Goal: Transaction & Acquisition: Purchase product/service

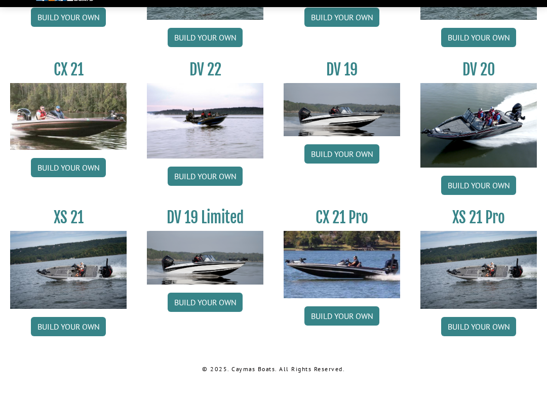
scroll to position [1046, 0]
click at [66, 282] on img at bounding box center [68, 287] width 116 height 77
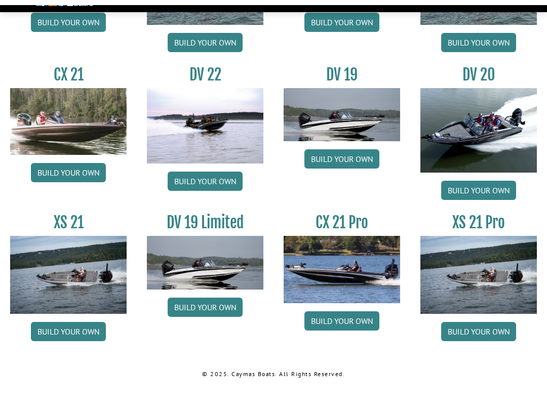
scroll to position [1036, 0]
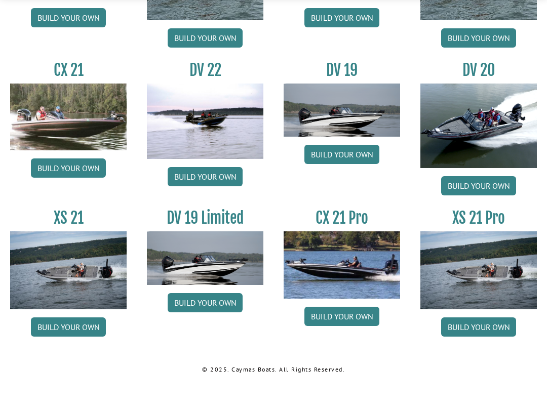
click at [66, 345] on link "Build your own" at bounding box center [68, 354] width 75 height 19
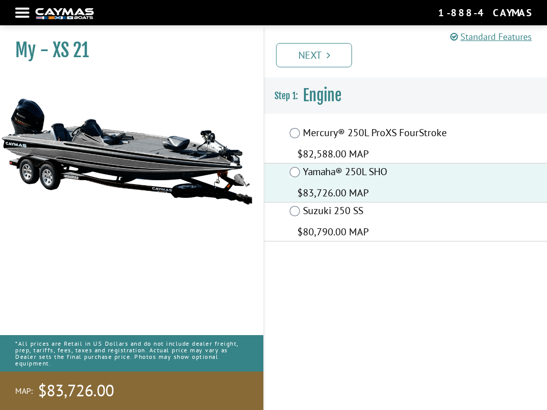
click at [322, 59] on link "Next" at bounding box center [314, 55] width 76 height 24
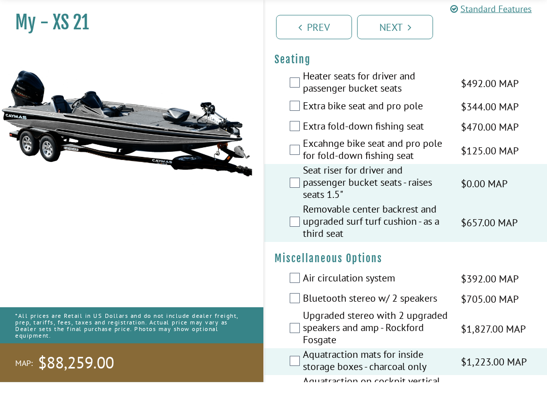
scroll to position [1167, 0]
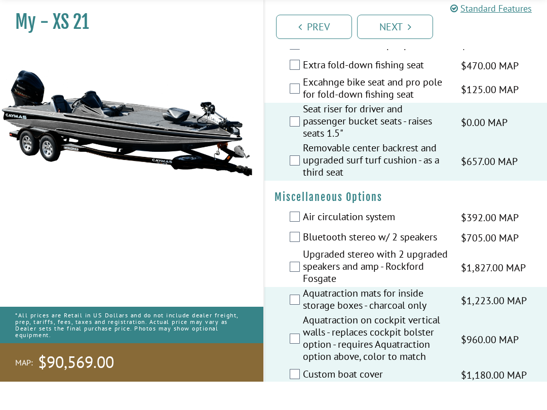
scroll to position [1229, 0]
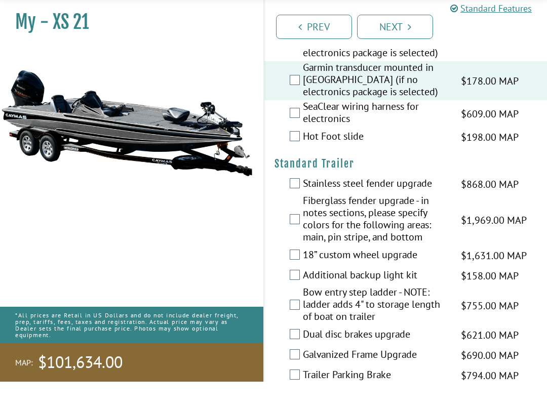
scroll to position [2013, 0]
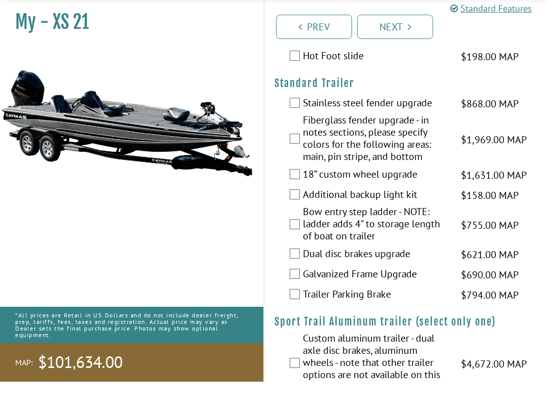
click at [396, 43] on link "Next" at bounding box center [395, 55] width 76 height 24
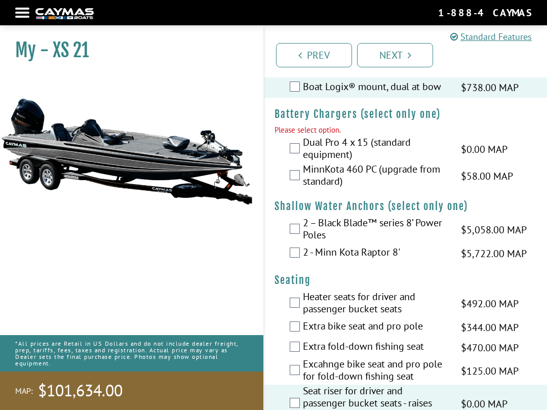
scroll to position [871, 0]
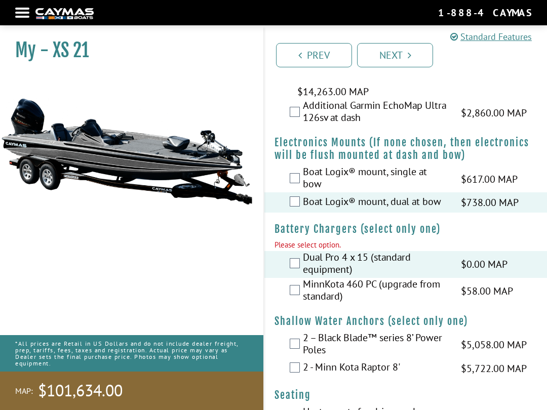
click at [409, 57] on icon "Pagination" at bounding box center [410, 55] width 4 height 10
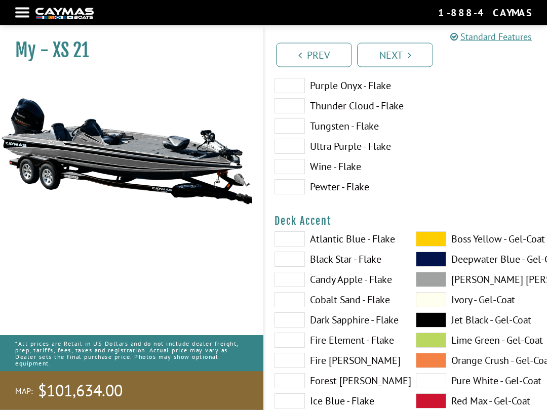
scroll to position [0, 0]
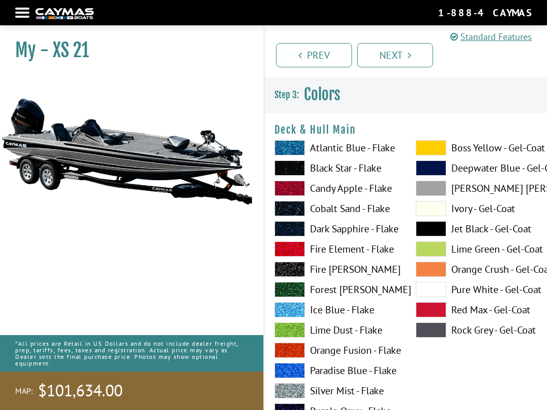
click at [493, 295] on label "Pure White - Gel-Coat" at bounding box center [476, 289] width 121 height 15
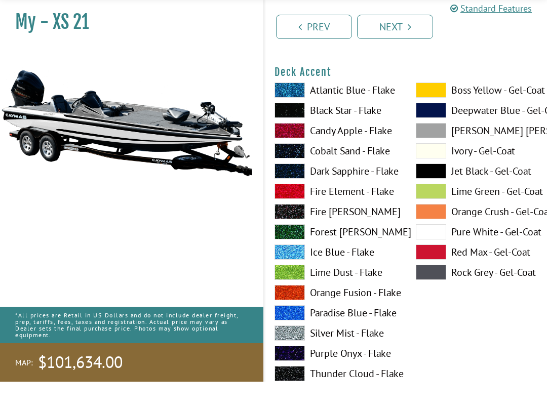
scroll to position [447, 0]
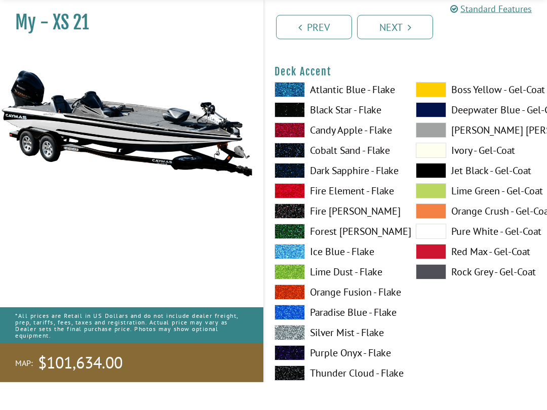
click at [475, 293] on label "Rock Grey - Gel-Coat" at bounding box center [476, 300] width 121 height 15
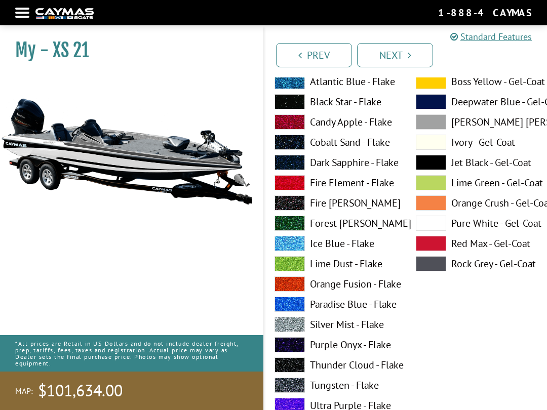
scroll to position [480, 0]
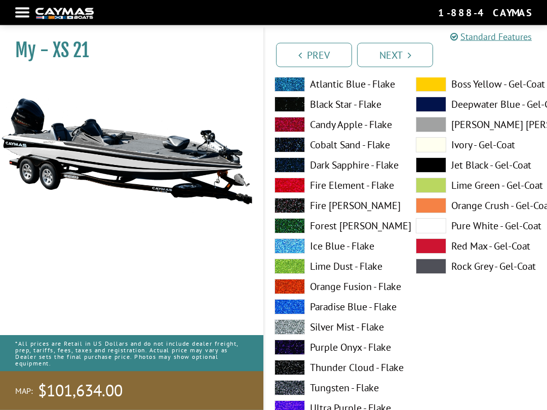
click at [442, 131] on span at bounding box center [431, 125] width 30 height 15
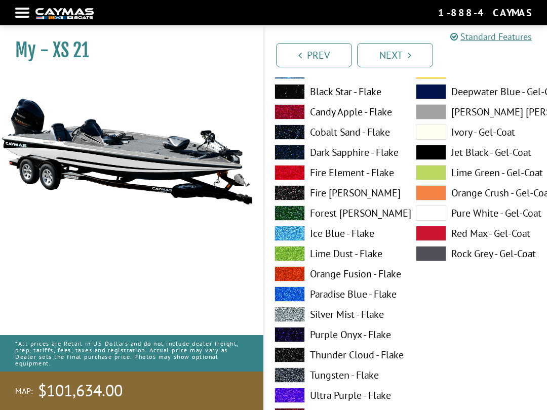
scroll to position [76, 0]
click at [445, 114] on span at bounding box center [431, 112] width 30 height 15
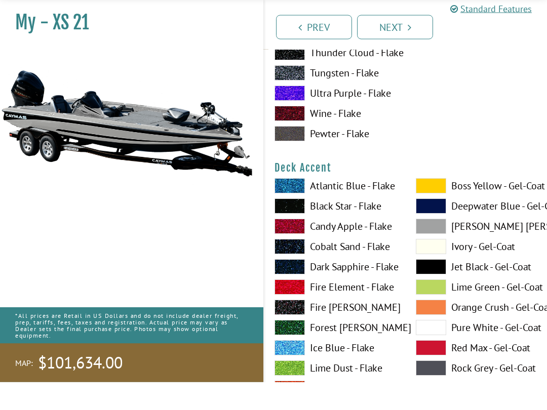
click at [438, 348] on span at bounding box center [431, 355] width 30 height 15
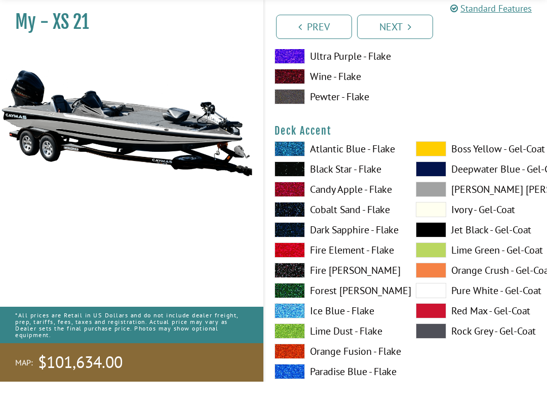
scroll to position [388, 0]
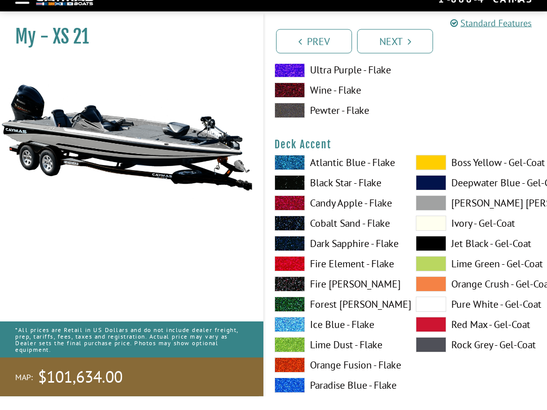
click at [438, 189] on span at bounding box center [431, 196] width 30 height 15
click at [431, 351] on span at bounding box center [431, 358] width 30 height 15
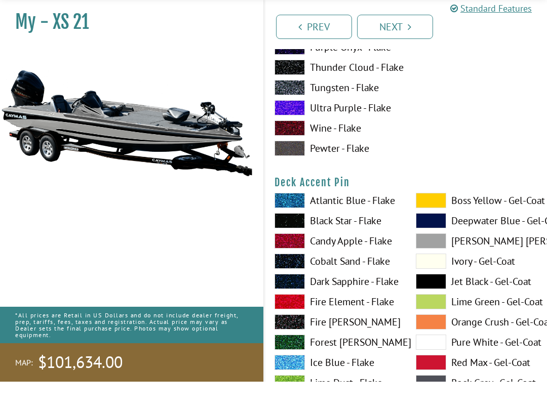
scroll to position [753, 0]
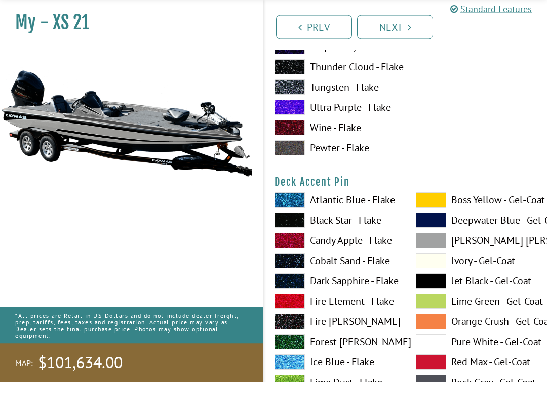
click at [432, 363] on span at bounding box center [431, 370] width 30 height 15
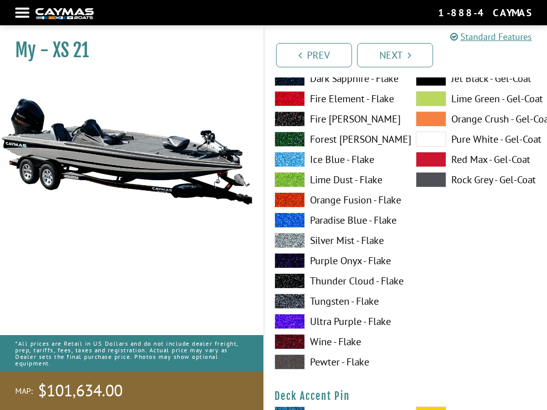
scroll to position [565, 0]
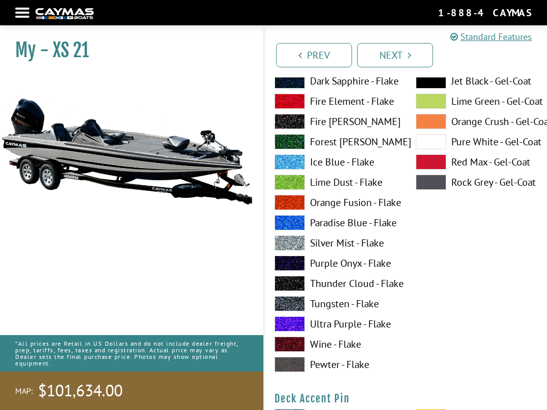
click at [438, 145] on span at bounding box center [431, 141] width 30 height 15
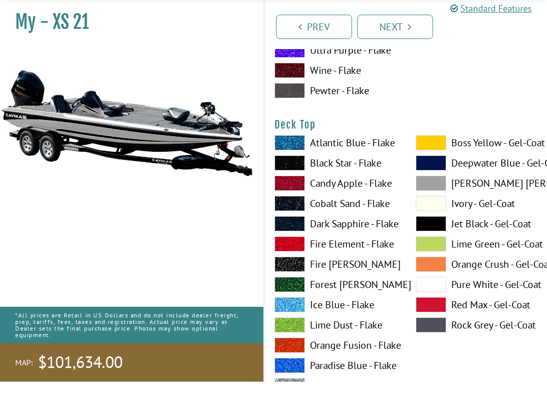
scroll to position [1229, 0]
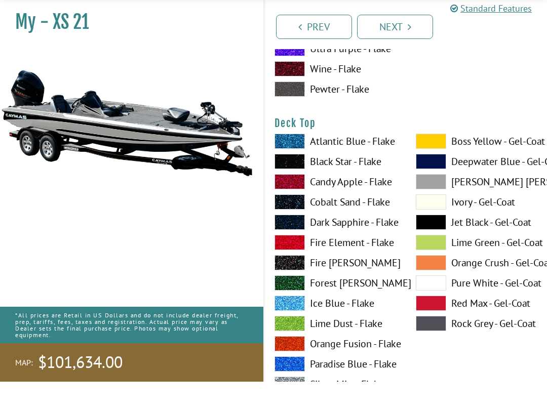
click at [437, 304] on span at bounding box center [431, 311] width 30 height 15
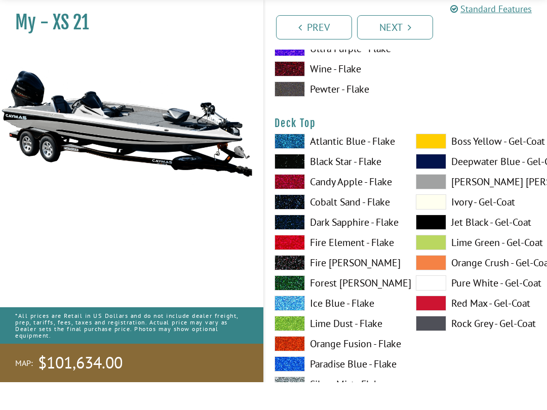
click at [436, 283] on span at bounding box center [431, 290] width 30 height 15
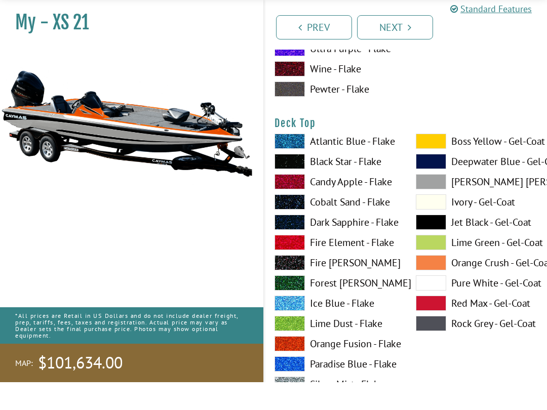
click at [440, 324] on span at bounding box center [431, 331] width 30 height 15
click at [435, 344] on span at bounding box center [431, 351] width 30 height 15
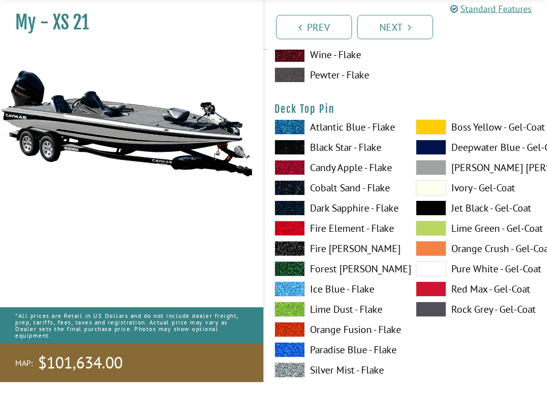
scroll to position [1662, 0]
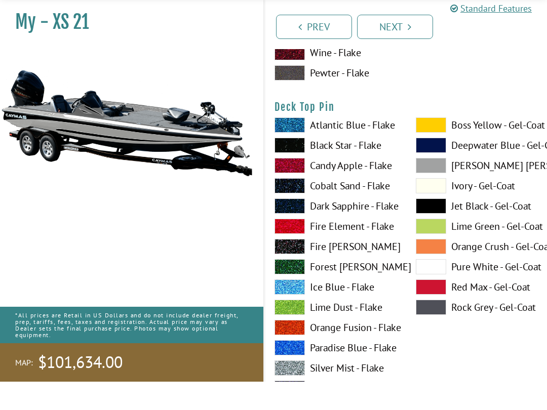
click at [435, 288] on span at bounding box center [431, 295] width 30 height 15
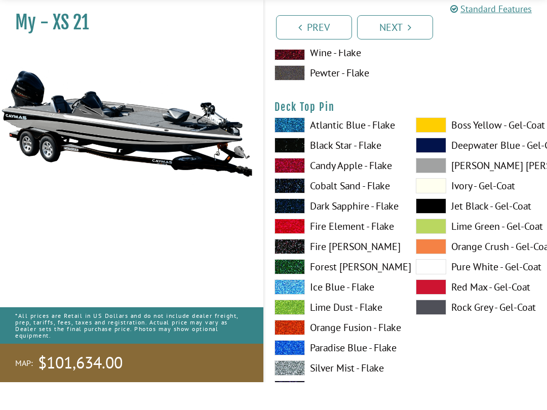
click at [435, 307] on span at bounding box center [431, 314] width 30 height 15
click at [440, 307] on span at bounding box center [431, 314] width 30 height 15
click at [436, 226] on span at bounding box center [431, 233] width 30 height 15
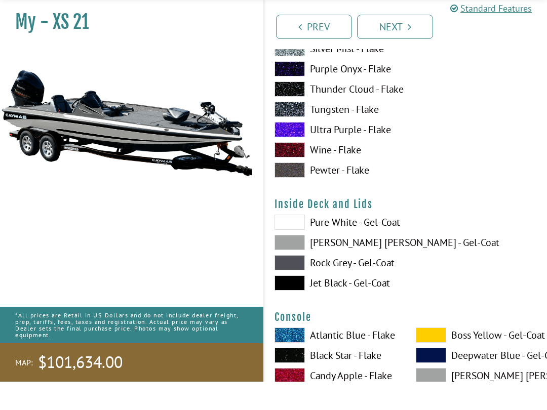
scroll to position [1982, 0]
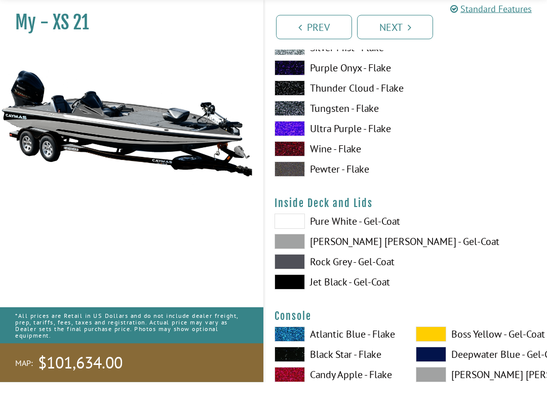
click at [298, 242] on span at bounding box center [290, 249] width 30 height 15
click at [300, 262] on span at bounding box center [290, 269] width 30 height 15
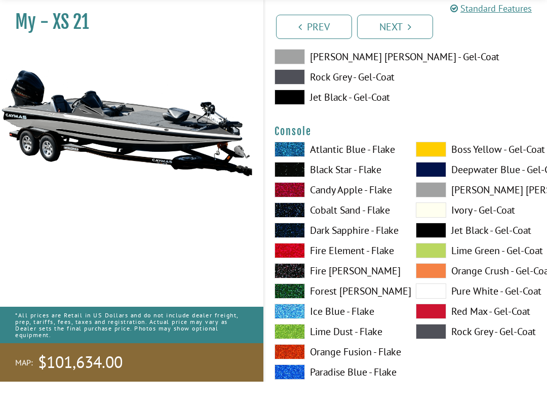
scroll to position [2169, 0]
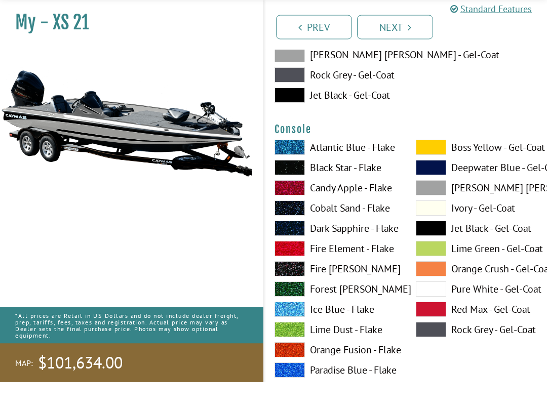
click at [435, 310] on span at bounding box center [431, 317] width 30 height 15
click at [432, 208] on span at bounding box center [431, 215] width 30 height 15
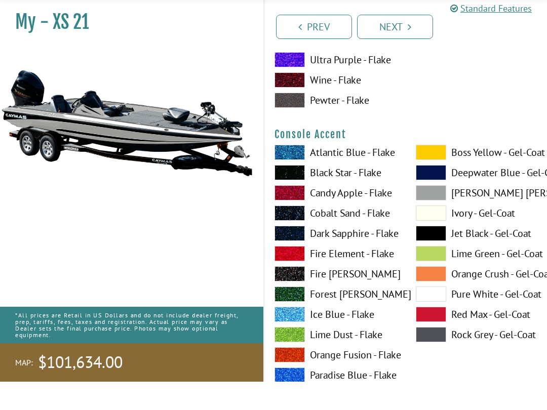
scroll to position [2582, 0]
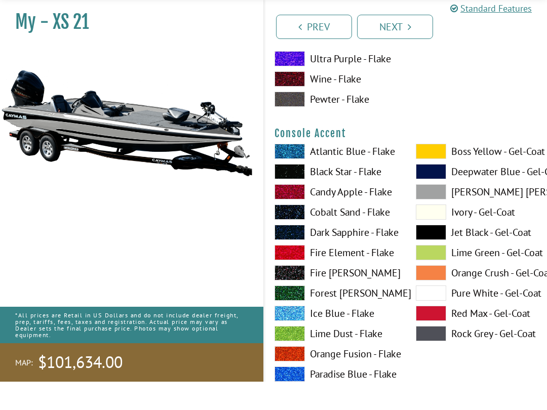
click at [431, 355] on span at bounding box center [431, 362] width 30 height 15
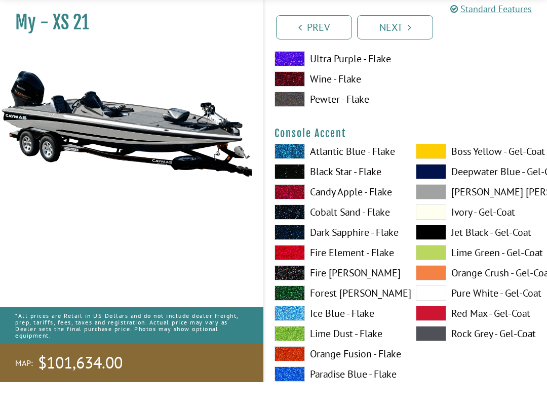
click at [487, 314] on label "Pure White - Gel-Coat" at bounding box center [476, 321] width 121 height 15
click at [435, 334] on span at bounding box center [431, 341] width 30 height 15
click at [436, 314] on span at bounding box center [431, 321] width 30 height 15
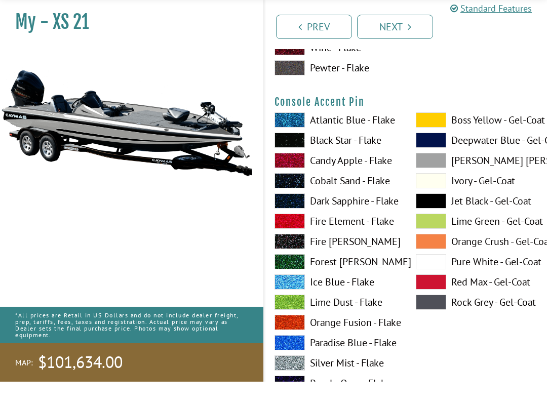
scroll to position [3031, 0]
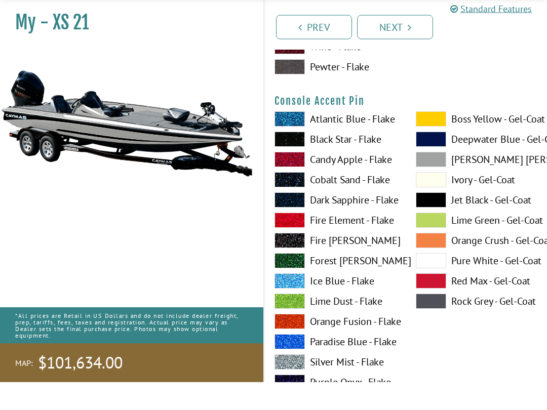
click at [433, 261] on span at bounding box center [431, 268] width 30 height 15
click at [431, 261] on span at bounding box center [431, 268] width 30 height 15
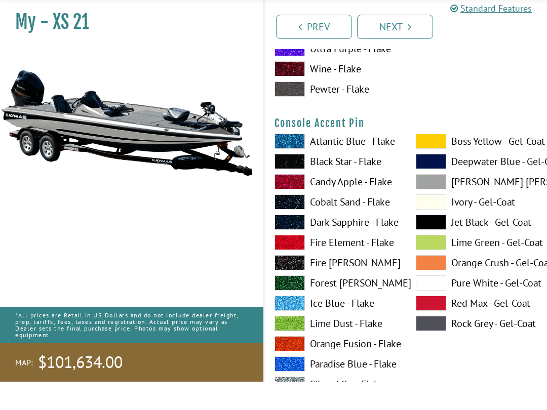
scroll to position [3010, 0]
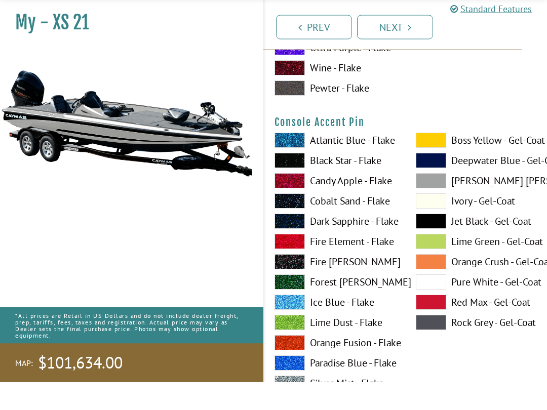
click at [440, 343] on span at bounding box center [431, 350] width 30 height 15
click at [438, 242] on span at bounding box center [431, 249] width 30 height 15
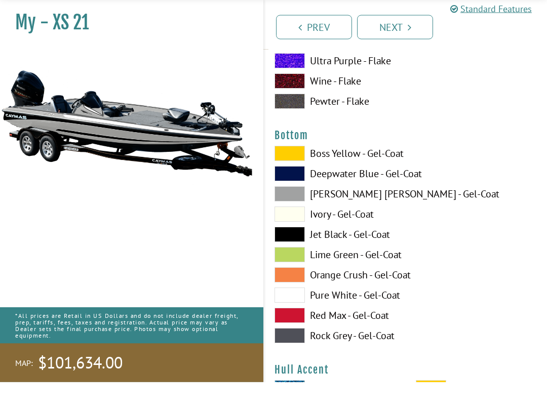
scroll to position [3418, 0]
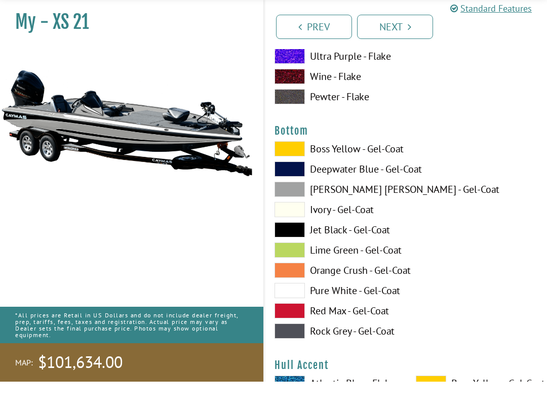
click at [299, 311] on span at bounding box center [290, 318] width 30 height 15
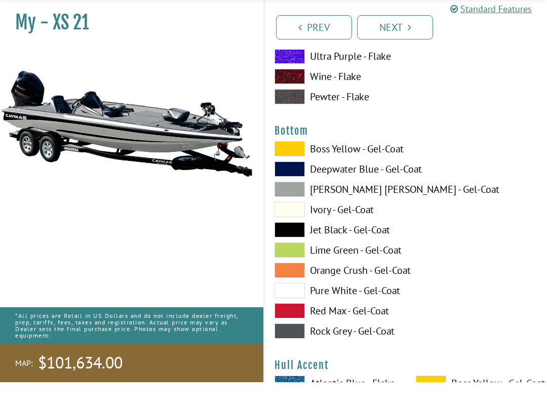
click at [298, 210] on span at bounding box center [290, 217] width 30 height 15
click at [299, 270] on span at bounding box center [290, 277] width 30 height 15
click at [297, 351] on span at bounding box center [290, 358] width 30 height 15
click at [292, 311] on span at bounding box center [290, 318] width 30 height 15
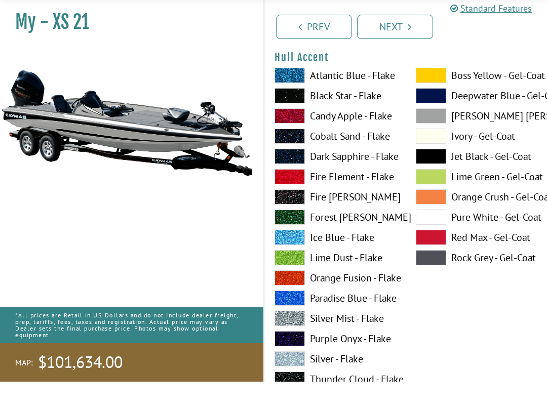
scroll to position [3734, 0]
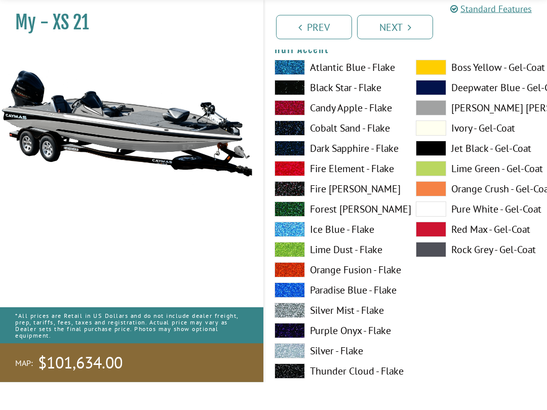
click at [438, 169] on span at bounding box center [431, 176] width 30 height 15
click at [434, 229] on span at bounding box center [431, 236] width 30 height 15
click at [427, 270] on span at bounding box center [431, 277] width 30 height 15
click at [434, 229] on span at bounding box center [431, 236] width 30 height 15
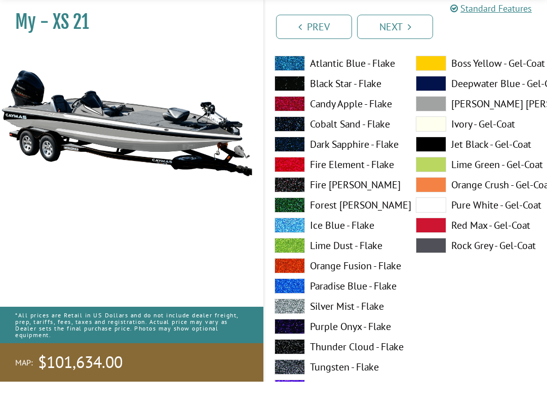
scroll to position [4175, 0]
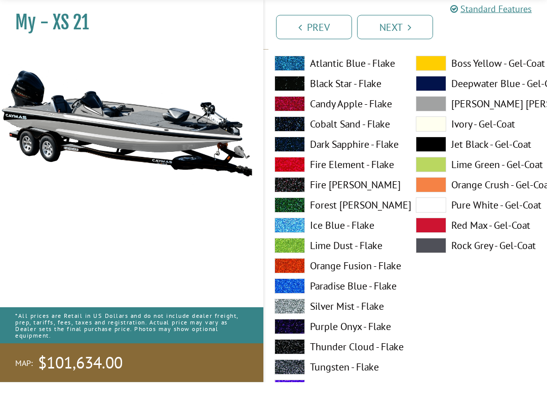
click at [432, 165] on span at bounding box center [431, 172] width 30 height 15
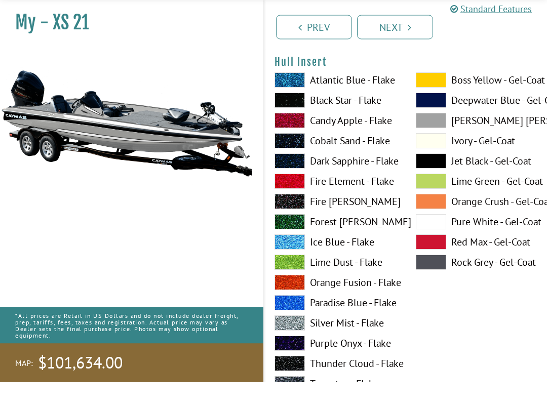
click at [434, 263] on span at bounding box center [431, 270] width 30 height 15
click at [433, 262] on span at bounding box center [431, 269] width 30 height 15
click at [431, 242] on span at bounding box center [431, 249] width 30 height 15
click at [432, 141] on span at bounding box center [431, 148] width 30 height 15
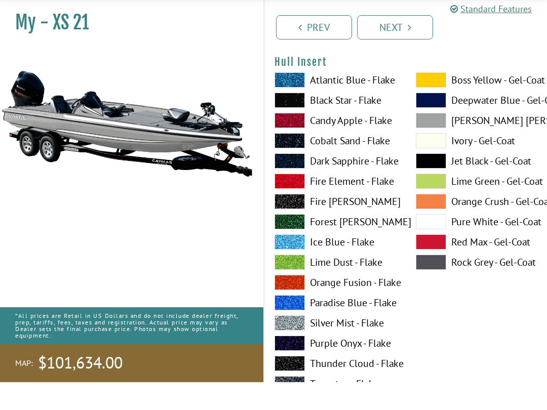
click at [434, 283] on span at bounding box center [431, 290] width 30 height 15
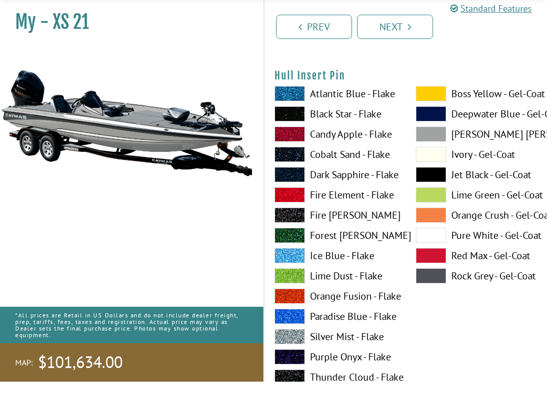
scroll to position [4979, 0]
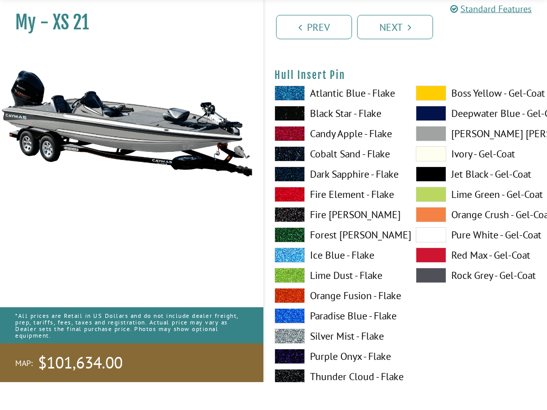
click at [436, 256] on span at bounding box center [431, 263] width 30 height 15
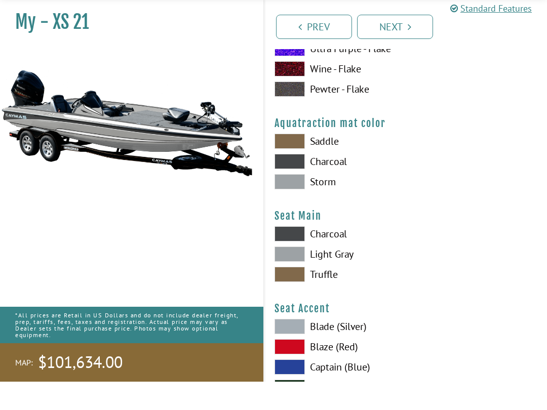
scroll to position [5348, 0]
click at [296, 202] on span at bounding box center [290, 209] width 30 height 15
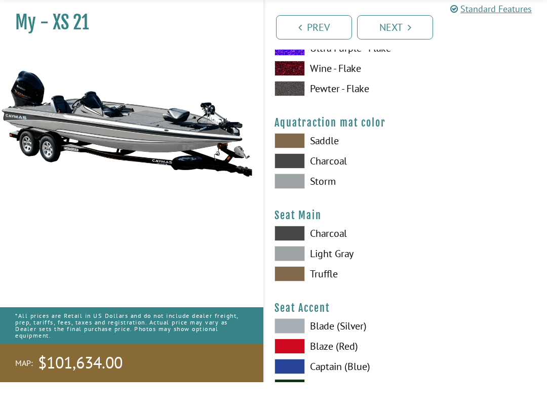
click at [298, 274] on span at bounding box center [290, 281] width 30 height 15
click at [296, 254] on span at bounding box center [290, 261] width 30 height 15
click at [302, 274] on span at bounding box center [290, 281] width 30 height 15
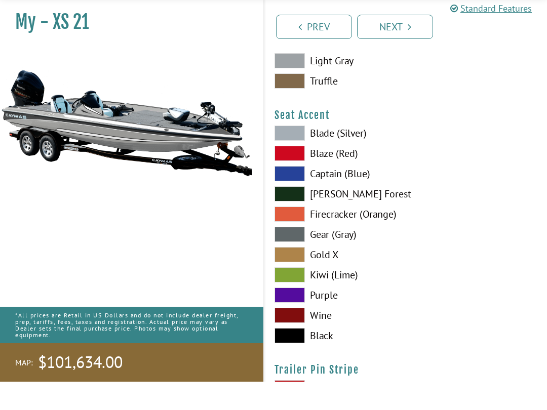
scroll to position [5541, 0]
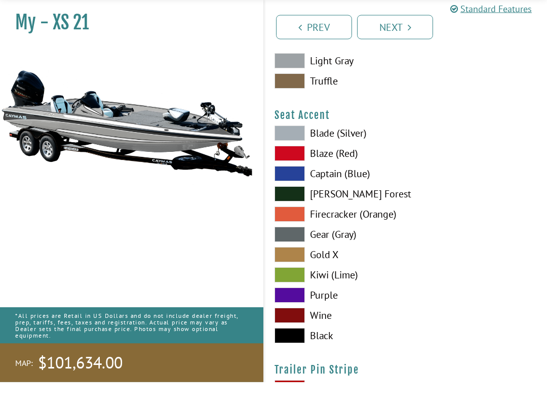
click at [300, 357] on span at bounding box center [290, 364] width 30 height 15
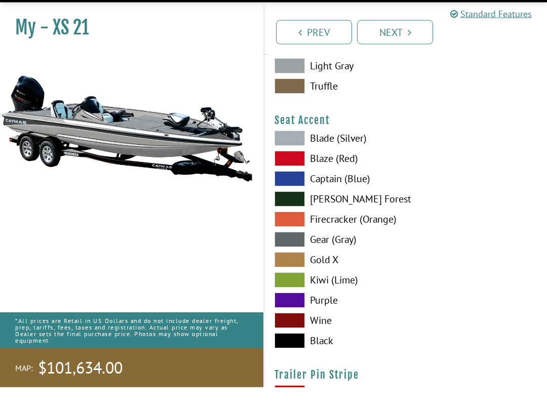
click at [294, 255] on span at bounding box center [290, 262] width 30 height 15
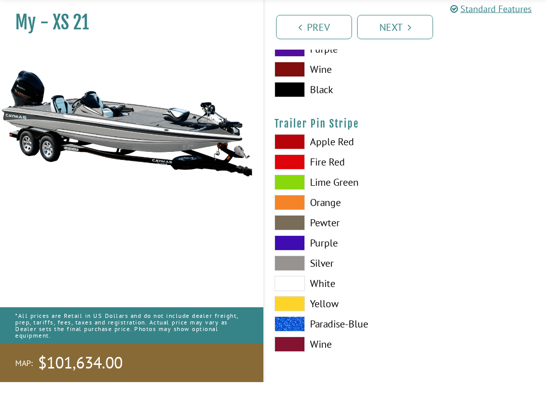
scroll to position [5798, 0]
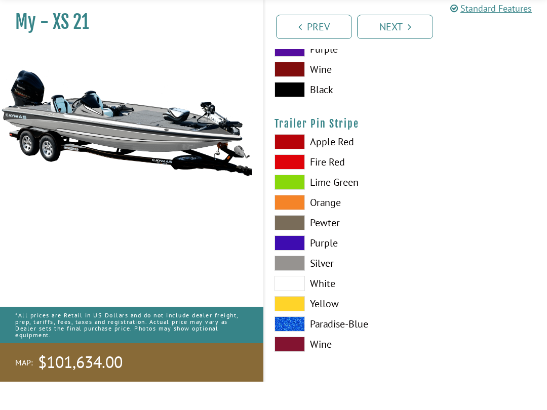
click at [296, 284] on span at bounding box center [290, 291] width 30 height 15
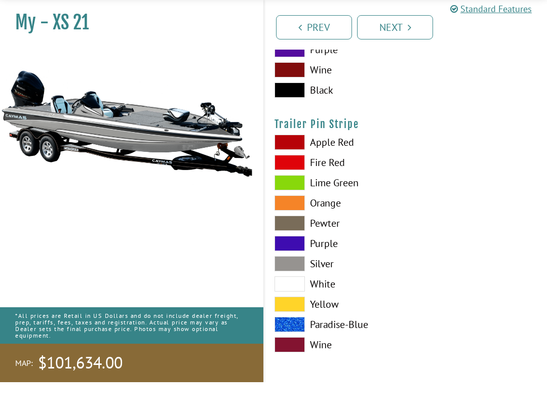
click at [301, 304] on span at bounding box center [290, 311] width 30 height 15
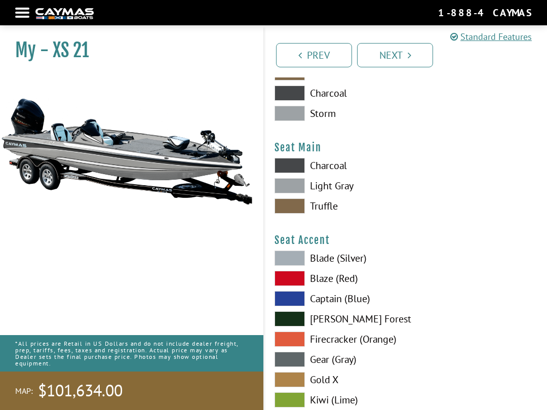
scroll to position [5443, 0]
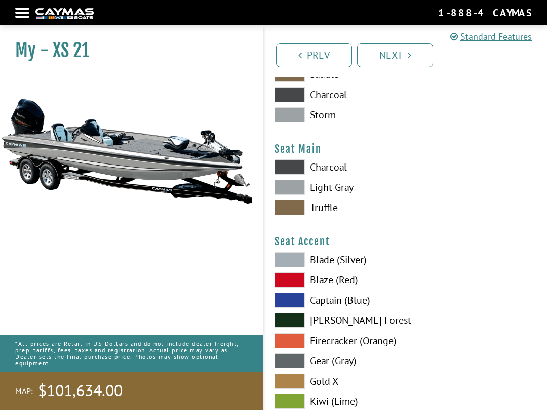
click at [398, 57] on link "Next" at bounding box center [395, 55] width 76 height 24
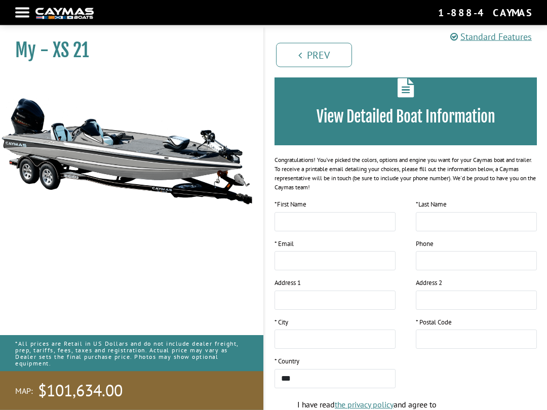
scroll to position [0, 0]
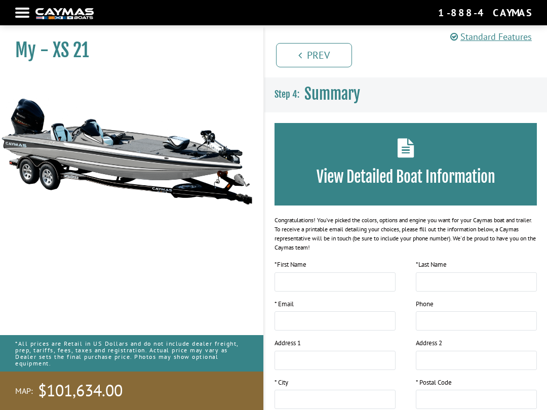
click at [491, 38] on link "Standard Features" at bounding box center [491, 37] width 82 height 14
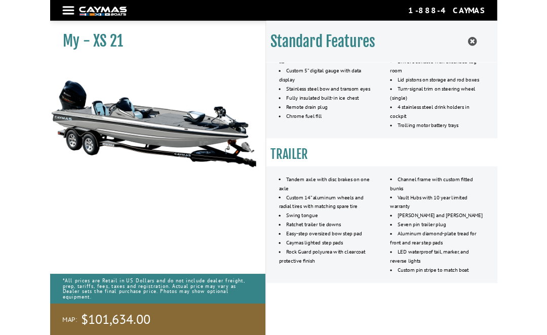
scroll to position [941, 0]
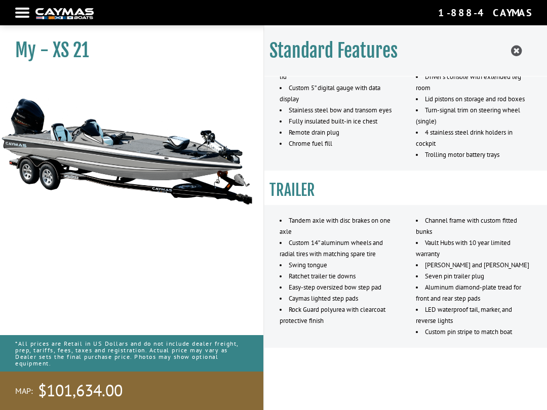
click at [520, 46] on icon at bounding box center [516, 51] width 11 height 13
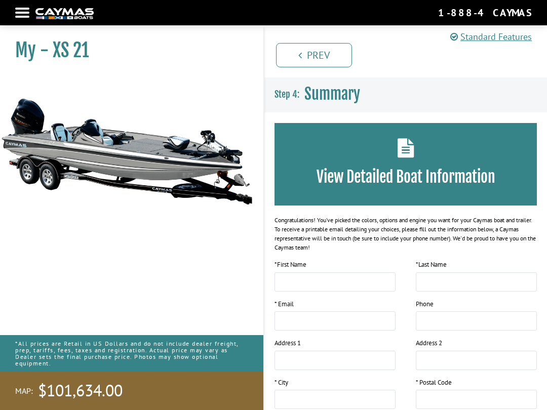
click at [309, 60] on link "Prev" at bounding box center [314, 55] width 76 height 24
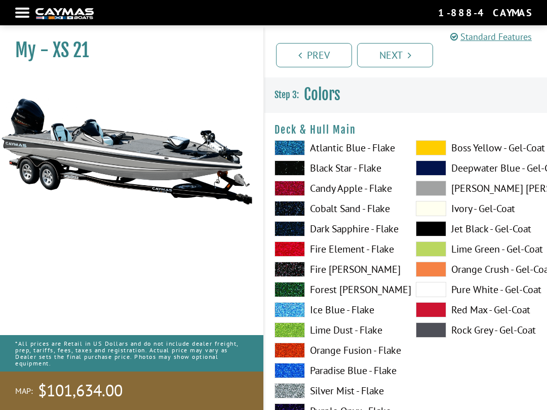
click at [308, 61] on link "Prev" at bounding box center [314, 55] width 76 height 24
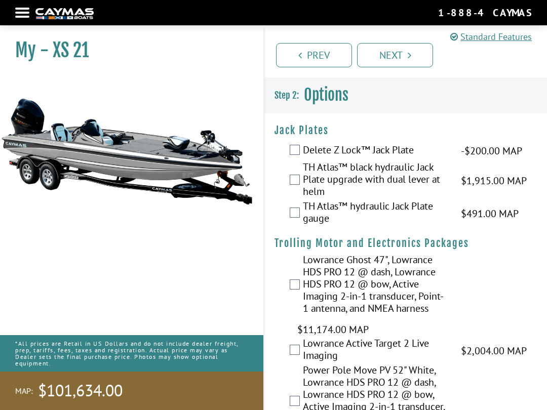
click at [310, 60] on link "Prev" at bounding box center [314, 55] width 76 height 24
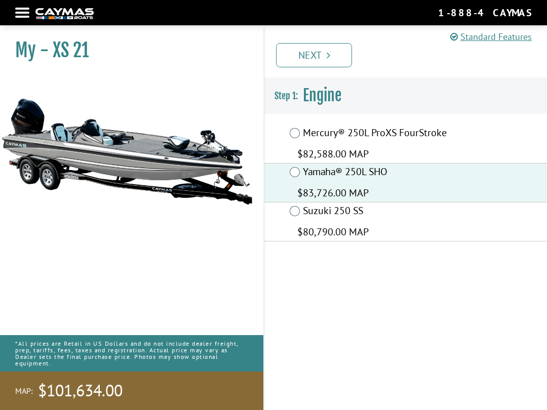
click at [322, 59] on link "Next" at bounding box center [314, 55] width 76 height 24
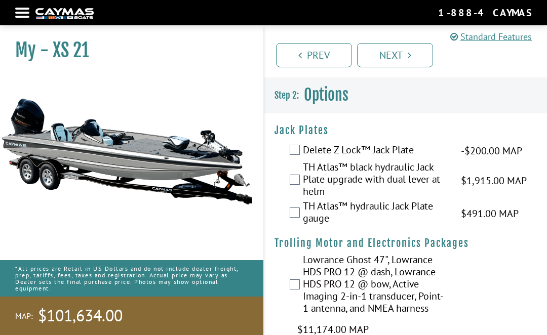
click at [303, 152] on label "Delete Z Lock™ Jack Plate" at bounding box center [375, 151] width 145 height 15
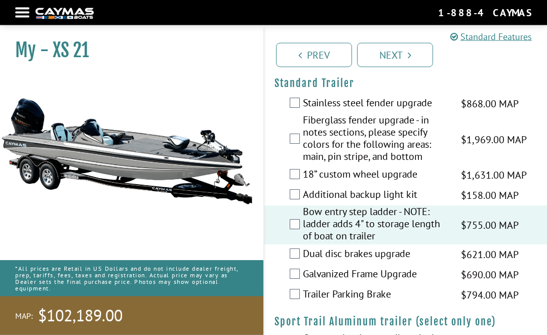
scroll to position [2041, 0]
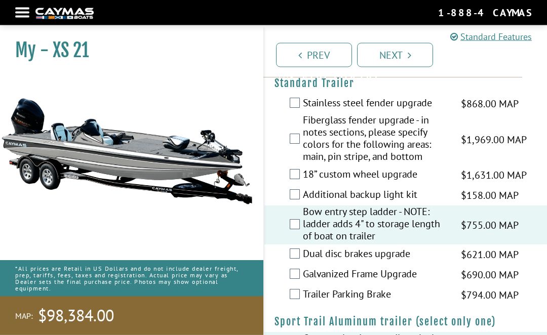
click at [396, 61] on link "Next" at bounding box center [395, 55] width 76 height 24
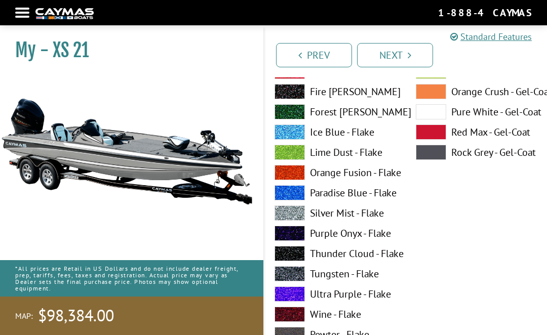
scroll to position [0, 0]
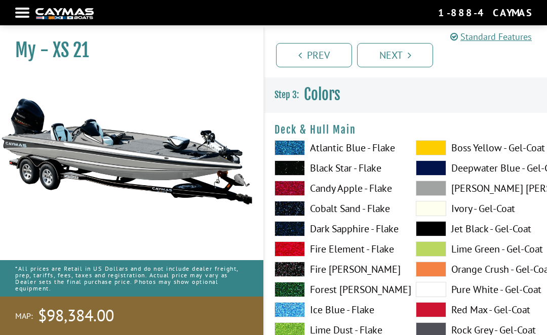
click at [433, 148] on span at bounding box center [431, 147] width 30 height 15
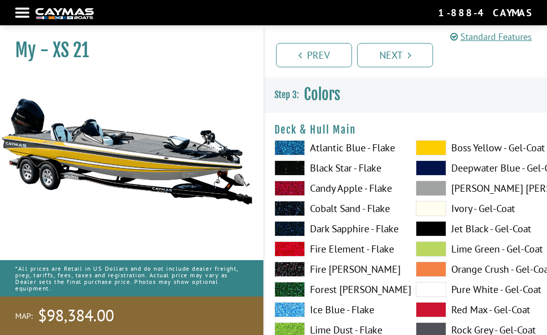
click at [431, 175] on span at bounding box center [431, 168] width 30 height 15
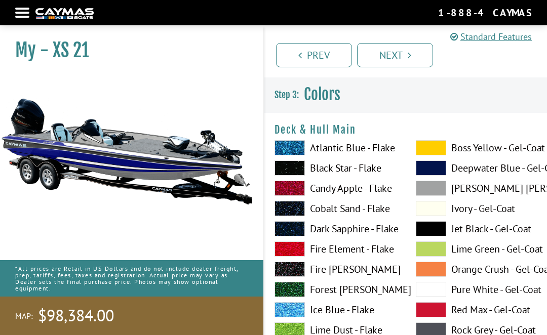
click at [432, 231] on span at bounding box center [431, 228] width 30 height 15
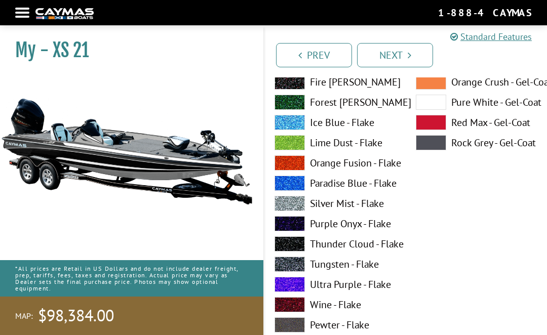
scroll to position [168, 0]
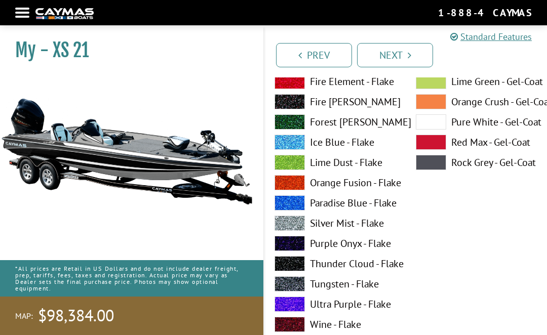
click at [287, 149] on span at bounding box center [290, 142] width 30 height 15
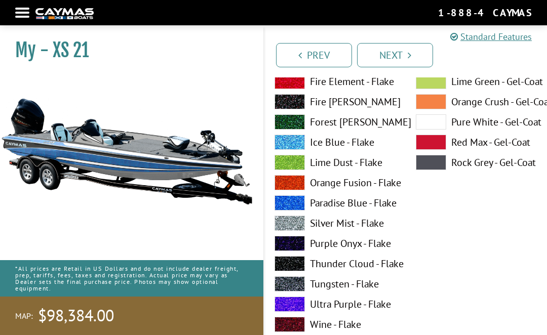
click at [433, 127] on span at bounding box center [431, 121] width 30 height 15
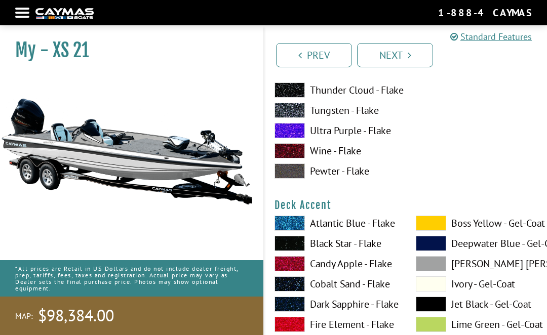
scroll to position [348, 0]
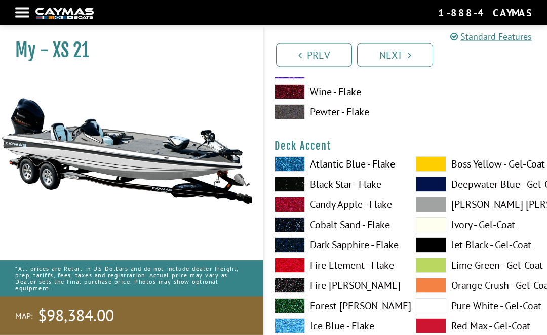
click at [434, 249] on span at bounding box center [431, 245] width 30 height 15
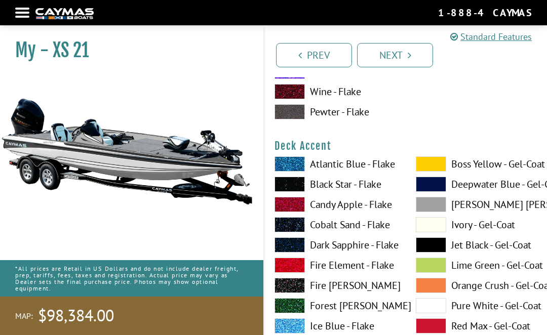
click at [431, 313] on span at bounding box center [431, 305] width 30 height 15
click at [431, 289] on span at bounding box center [431, 285] width 30 height 15
click at [435, 206] on span at bounding box center [431, 204] width 30 height 15
click at [431, 305] on span at bounding box center [431, 305] width 30 height 15
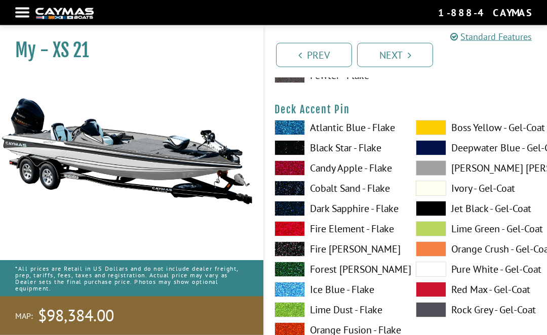
scroll to position [854, 0]
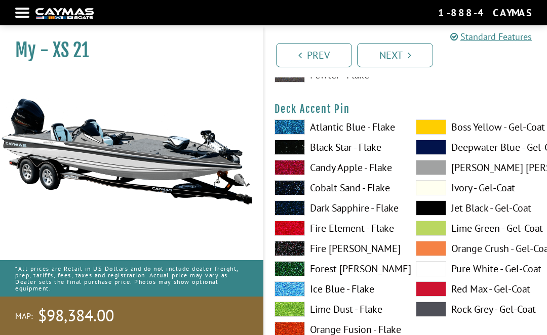
click at [431, 212] on span at bounding box center [431, 208] width 30 height 15
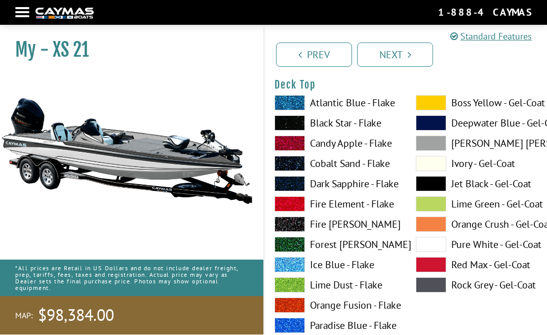
click at [431, 250] on span at bounding box center [431, 245] width 30 height 15
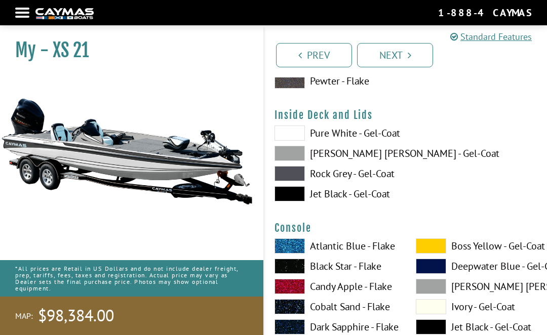
scroll to position [2097, 0]
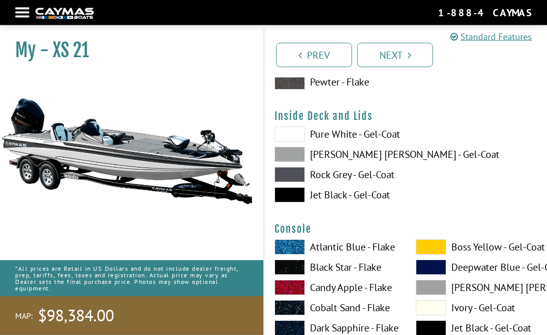
click at [299, 142] on span at bounding box center [290, 134] width 30 height 15
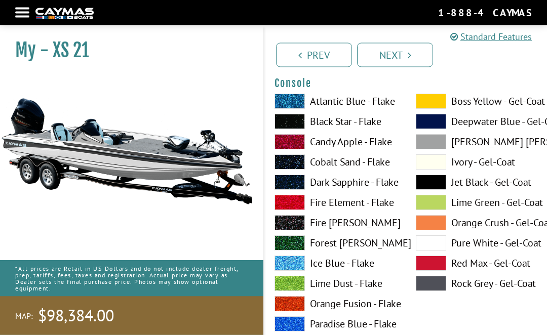
scroll to position [2248, 0]
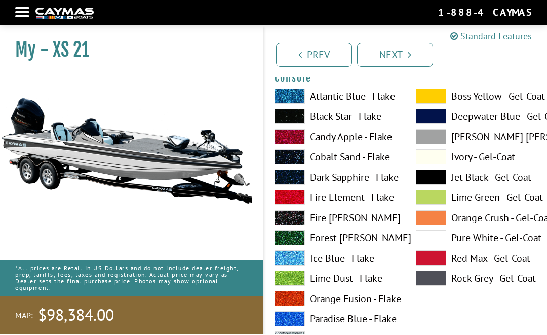
click at [431, 246] on span at bounding box center [431, 238] width 30 height 15
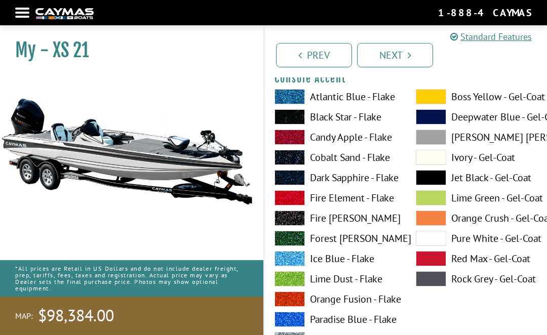
scroll to position [2685, 0]
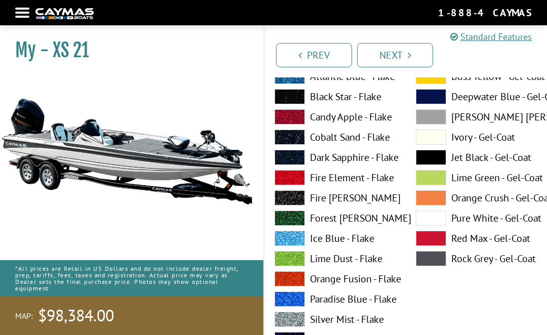
click at [431, 266] on span at bounding box center [431, 258] width 30 height 15
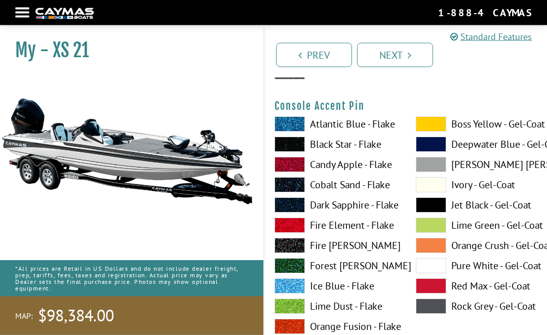
scroll to position [3055, 0]
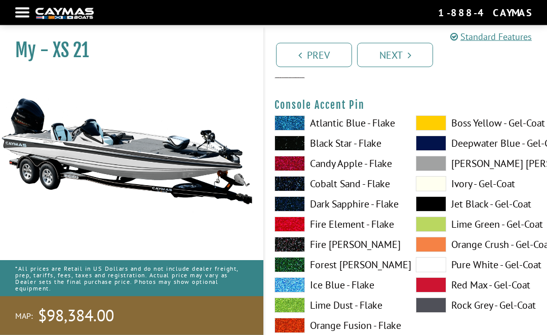
click at [442, 253] on span at bounding box center [431, 245] width 30 height 15
click at [442, 210] on span at bounding box center [431, 204] width 30 height 15
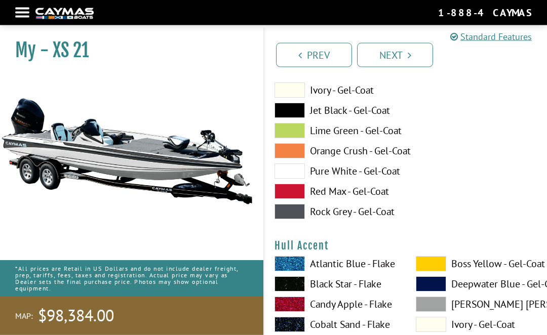
scroll to position [3565, 0]
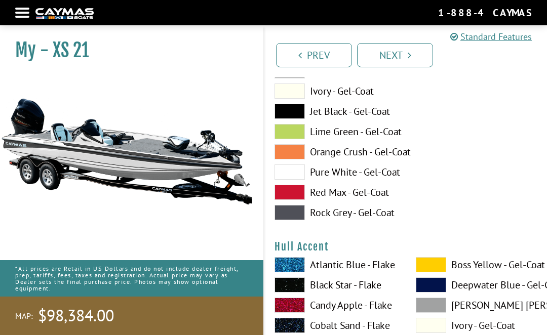
click at [301, 196] on span at bounding box center [290, 192] width 30 height 15
click at [301, 180] on span at bounding box center [290, 172] width 30 height 15
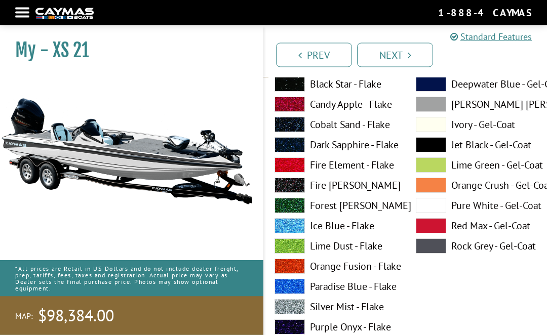
scroll to position [3766, 0]
click at [429, 233] on span at bounding box center [431, 225] width 30 height 15
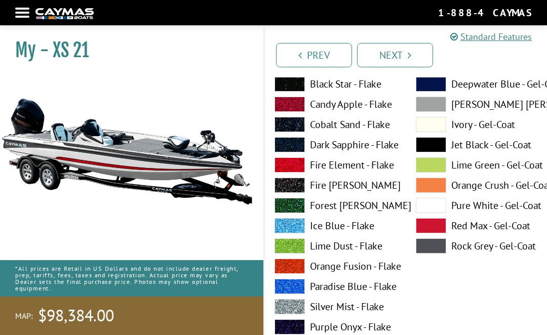
click at [433, 233] on span at bounding box center [431, 225] width 30 height 15
click at [434, 254] on span at bounding box center [431, 246] width 30 height 15
click at [436, 211] on span at bounding box center [431, 205] width 30 height 15
click at [433, 254] on span at bounding box center [431, 246] width 30 height 15
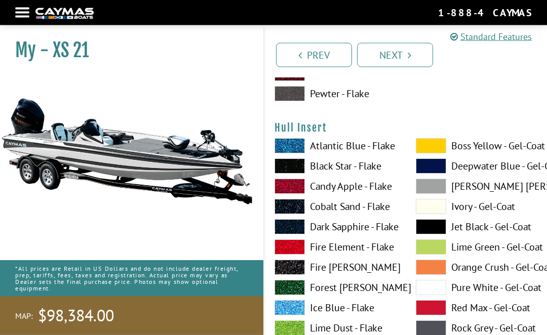
scroll to position [4538, 0]
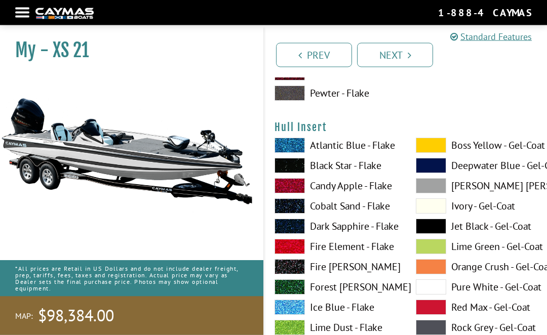
click at [436, 295] on span at bounding box center [431, 287] width 30 height 15
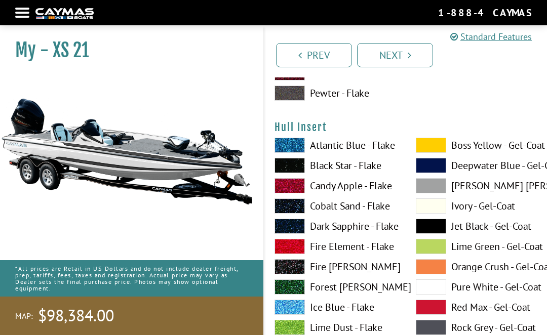
click at [439, 335] on span at bounding box center [431, 327] width 30 height 15
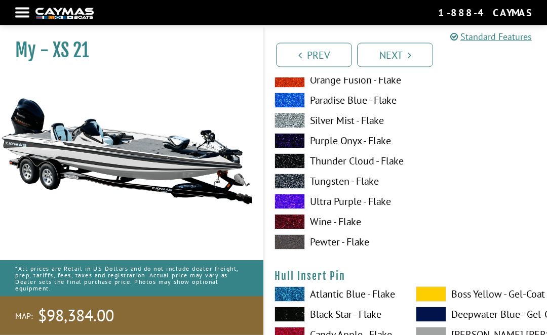
scroll to position [4807, 0]
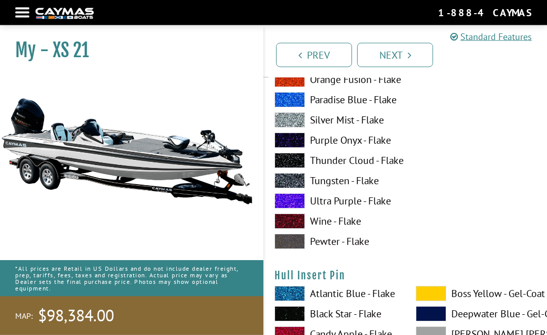
click at [302, 189] on span at bounding box center [290, 181] width 30 height 15
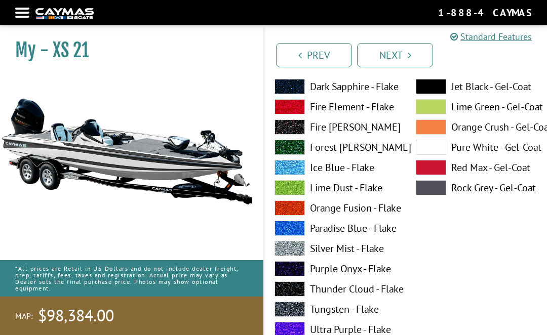
scroll to position [4677, 0]
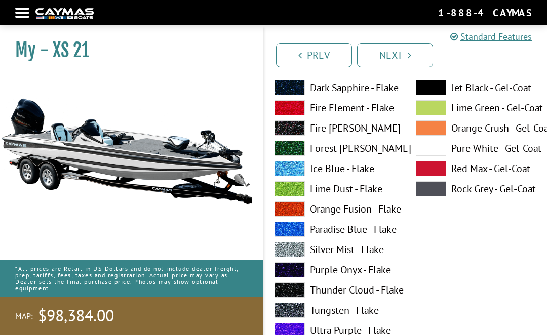
click at [436, 196] on span at bounding box center [431, 188] width 30 height 15
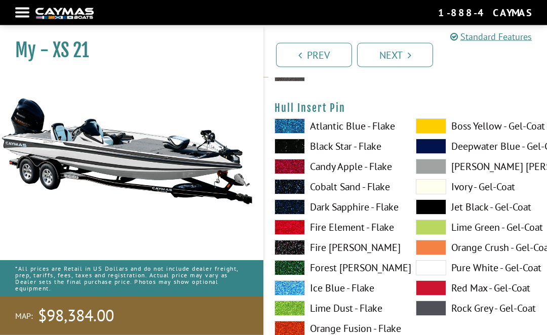
scroll to position [4975, 0]
click at [431, 214] on span at bounding box center [431, 207] width 30 height 15
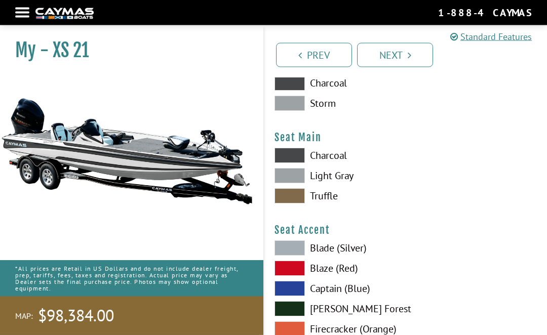
scroll to position [5455, 0]
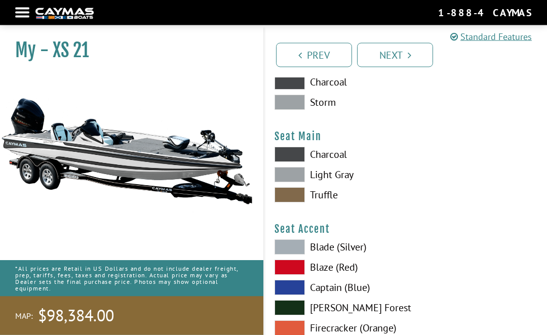
click at [294, 158] on span at bounding box center [290, 154] width 30 height 15
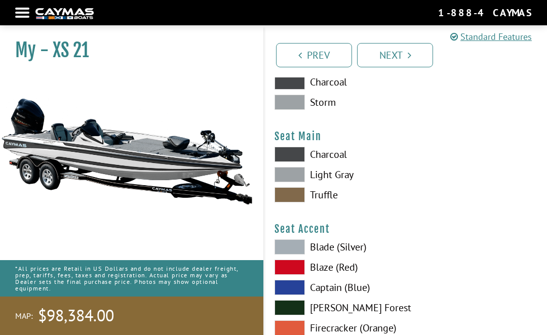
click at [299, 182] on span at bounding box center [290, 174] width 30 height 15
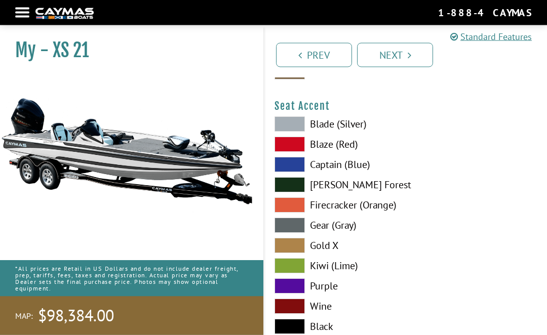
scroll to position [5579, 0]
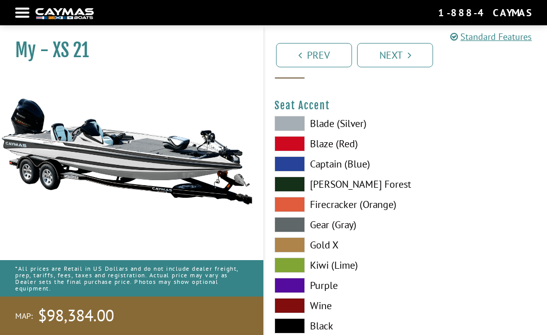
click at [286, 333] on span at bounding box center [290, 326] width 30 height 15
click at [294, 232] on span at bounding box center [290, 224] width 30 height 15
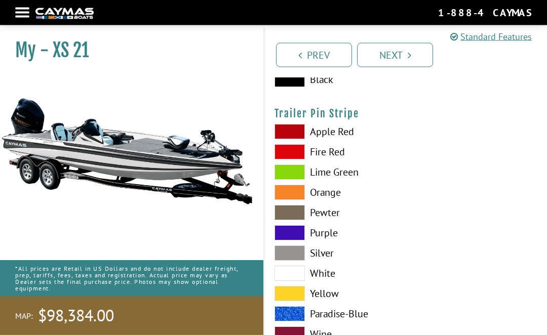
scroll to position [5873, 0]
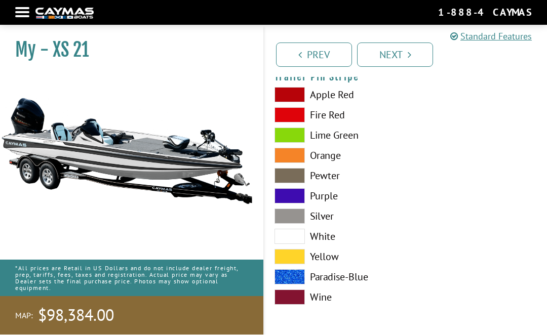
click at [399, 61] on link "Next" at bounding box center [395, 55] width 76 height 24
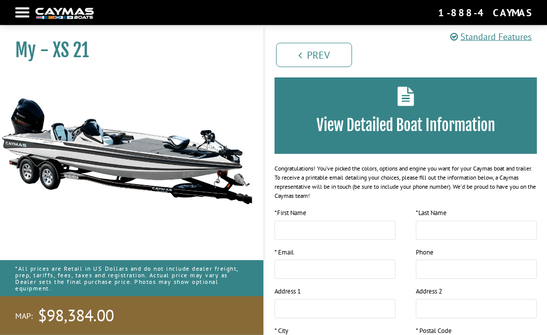
scroll to position [0, 0]
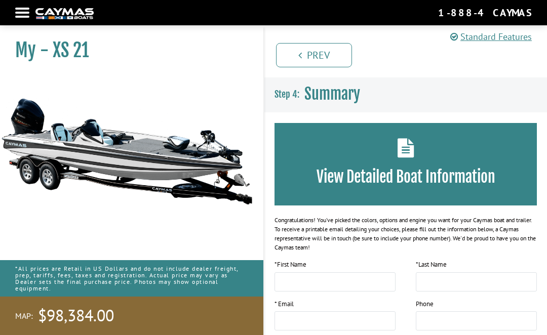
click at [301, 65] on link "Prev" at bounding box center [314, 55] width 76 height 24
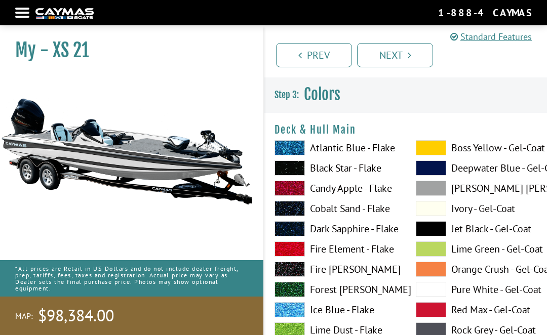
click at [308, 64] on link "Prev" at bounding box center [314, 55] width 76 height 24
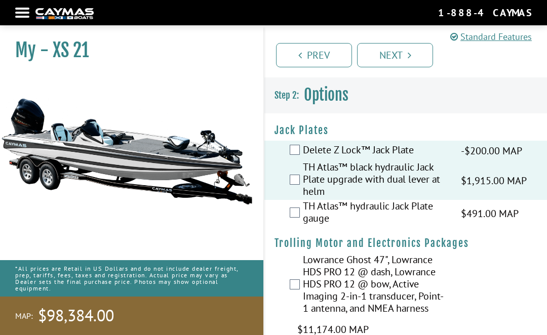
click at [302, 66] on link "Prev" at bounding box center [314, 55] width 76 height 24
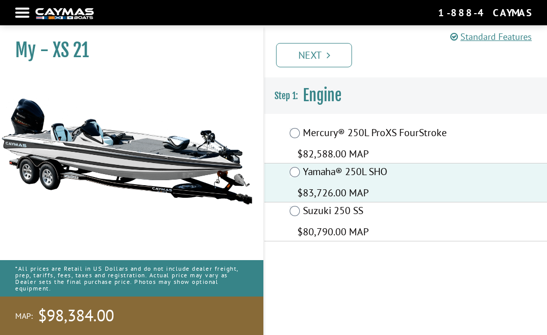
click at [321, 61] on link "Next" at bounding box center [314, 55] width 76 height 24
